Goal: Task Accomplishment & Management: Complete application form

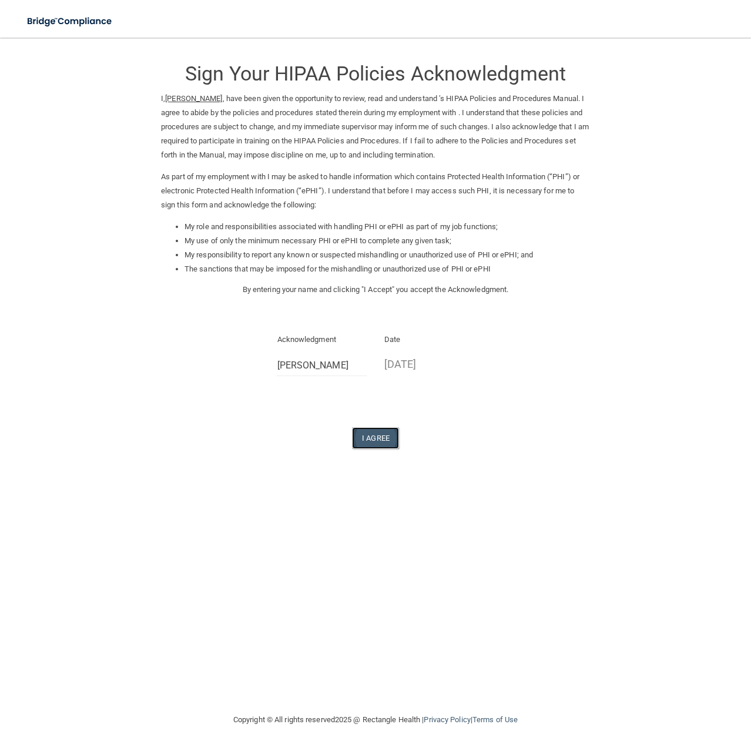
click at [382, 433] on button "I Agree" at bounding box center [375, 438] width 47 height 22
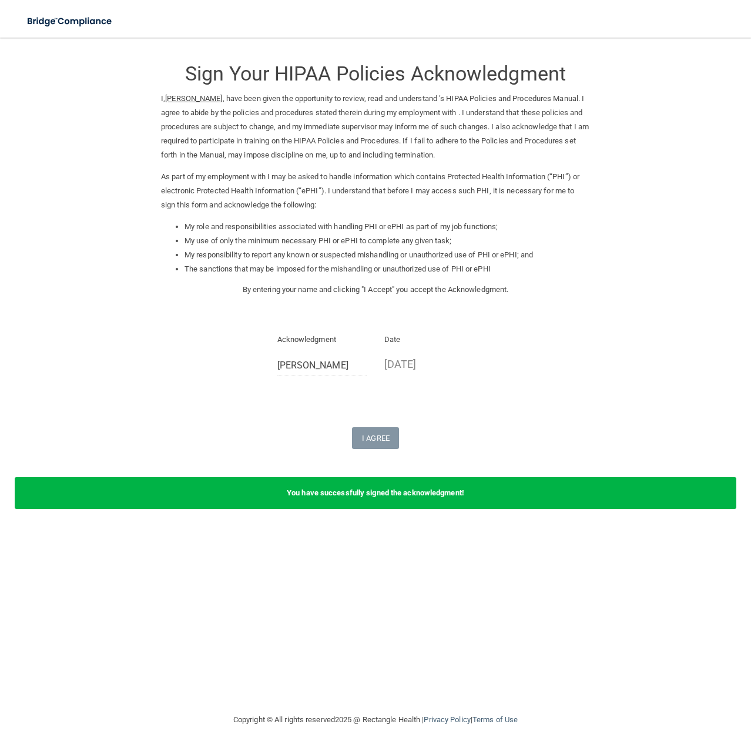
click at [697, 290] on form "Sign Your HIPAA Policies Acknowledgment I, Jess Lamb , have been given the oppo…" at bounding box center [376, 286] width 704 height 474
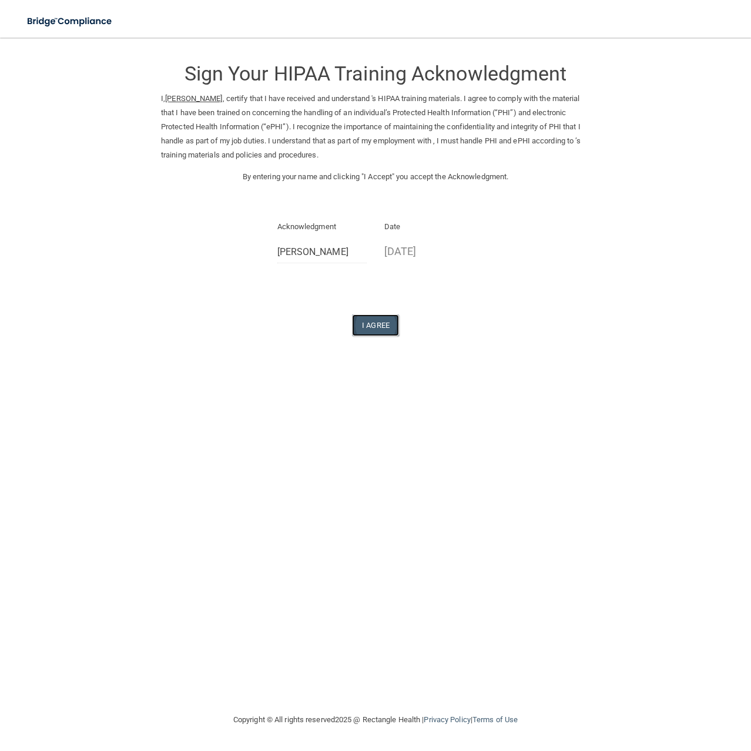
click at [383, 323] on button "I Agree" at bounding box center [375, 325] width 47 height 22
